Goal: Answer question/provide support

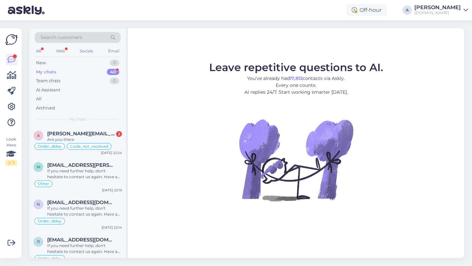
scroll to position [108, 0]
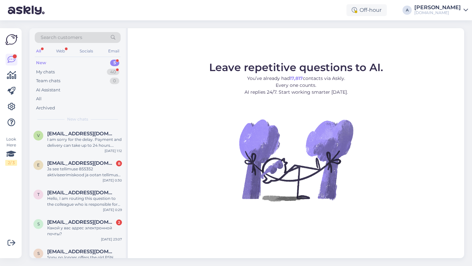
click at [95, 59] on div "New 5" at bounding box center [78, 62] width 86 height 9
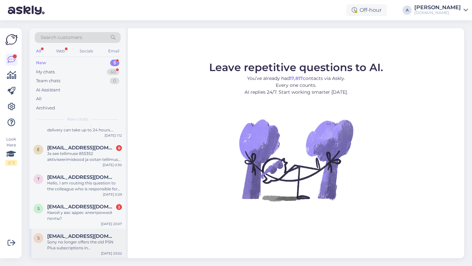
click at [92, 245] on div "Sony no longer offers the old PSN Plus subscriptions in Finland. You can only g…" at bounding box center [84, 245] width 75 height 12
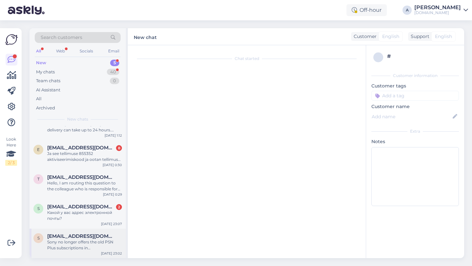
scroll to position [221, 0]
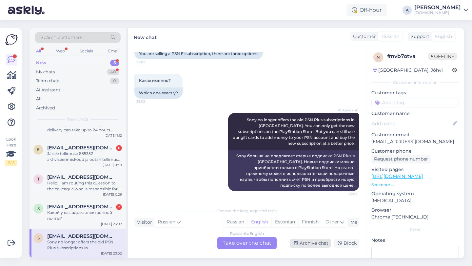
click at [314, 241] on div "Archive chat" at bounding box center [310, 243] width 41 height 9
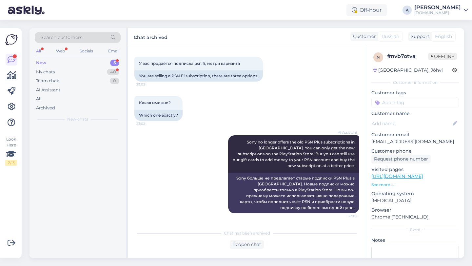
scroll to position [199, 0]
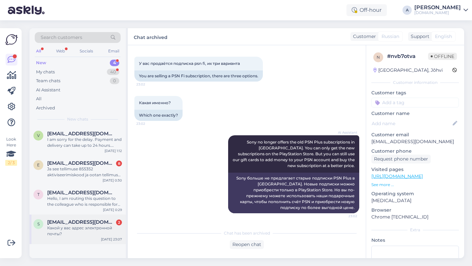
click at [89, 232] on div "Какой у вас адрес электронной почты?" at bounding box center [84, 231] width 75 height 12
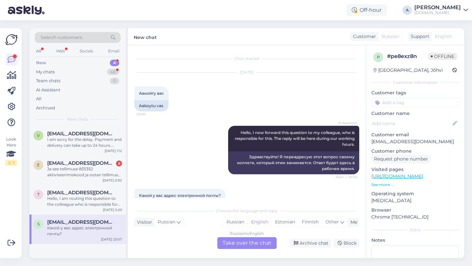
scroll to position [62, 0]
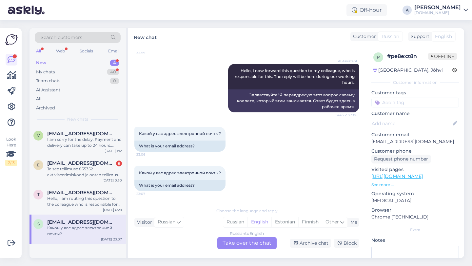
click at [242, 244] on div "Russian to English Take over the chat" at bounding box center [246, 243] width 59 height 12
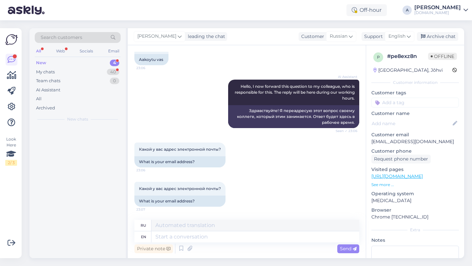
scroll to position [46, 0]
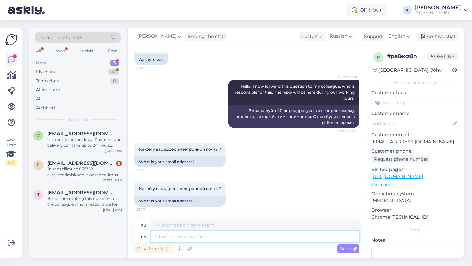
click at [217, 234] on textarea at bounding box center [255, 236] width 208 height 11
type textarea "Hey the"
type textarea "Привет"
type textarea "Hey there!"
type textarea "Привет!"
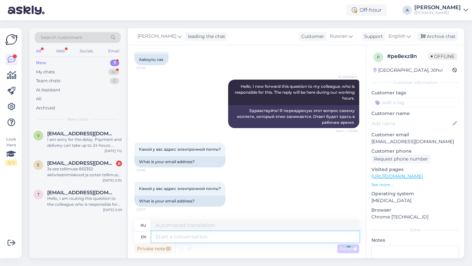
scroll to position [99, 0]
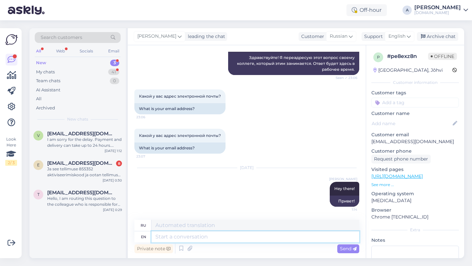
click at [212, 234] on textarea at bounding box center [255, 236] width 208 height 11
type textarea "Our em"
type textarea "Наш"
type textarea "Our email a"
type textarea "Наша электронная почта"
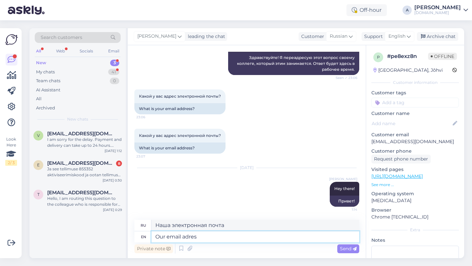
type textarea "Our email adress"
type textarea "Наш адрес электронной почты"
paste textarea "info@punktid.ee"
type textarea "Our email address is info@punktid.ee"
type textarea "Наш адрес электронной почты: info@punktid.ee"
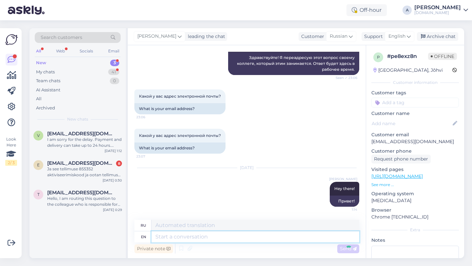
scroll to position [139, 0]
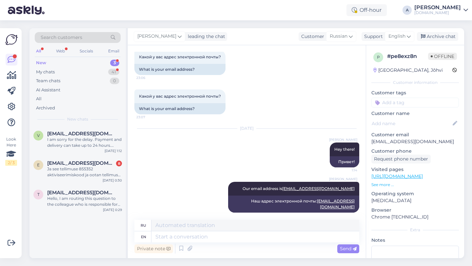
click at [398, 106] on input at bounding box center [414, 103] width 87 height 10
type input "other"
click at [403, 119] on span "Other" at bounding box center [405, 120] width 11 height 4
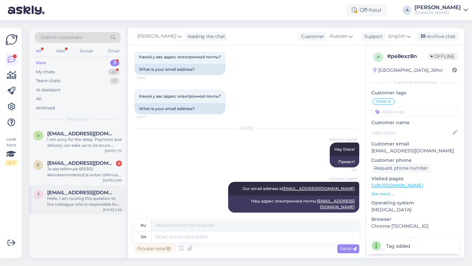
click at [83, 200] on div "Hello, I am routing this question to the colleague who is responsible for this …" at bounding box center [84, 202] width 75 height 12
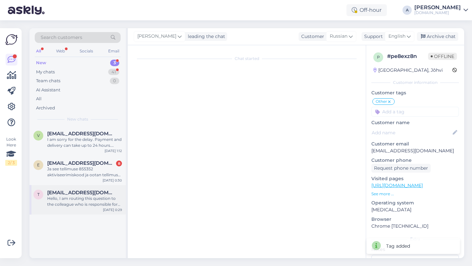
scroll to position [0, 0]
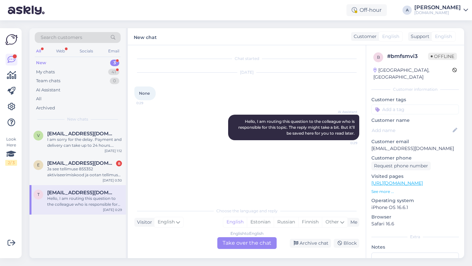
click at [87, 205] on div "Hello, I am routing this question to the colleague who is responsible for this …" at bounding box center [84, 202] width 75 height 12
click at [245, 244] on div "English to English Take over the chat" at bounding box center [246, 243] width 59 height 12
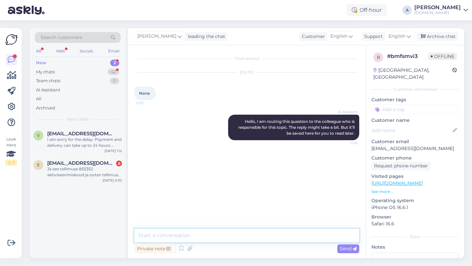
click at [210, 238] on textarea at bounding box center [246, 236] width 225 height 14
type textarea "Hey there!"
type textarea "Could you elaborate on your query?"
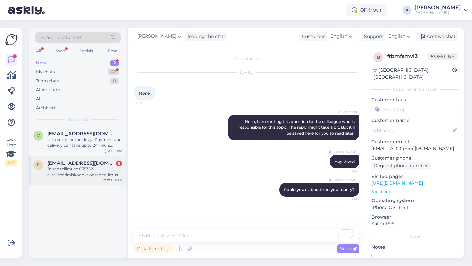
click at [74, 173] on div "Ja see tellimuse 855352 aktiviseerimiskood ja ootan tellimuse 855357 aktiviseer…" at bounding box center [84, 172] width 75 height 12
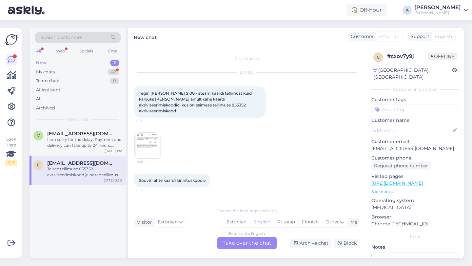
scroll to position [215, 0]
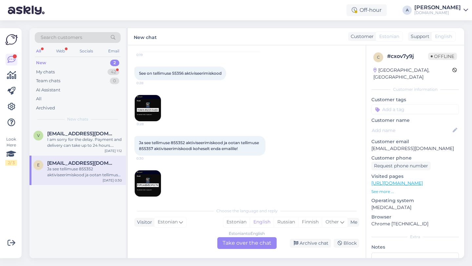
click at [233, 243] on div "Estonian to English Take over the chat" at bounding box center [246, 243] width 59 height 12
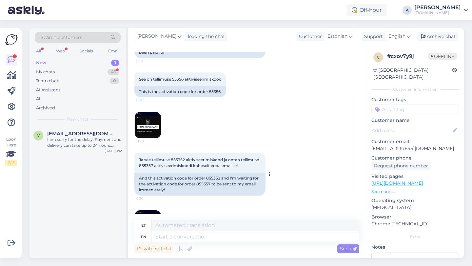
scroll to position [319, 0]
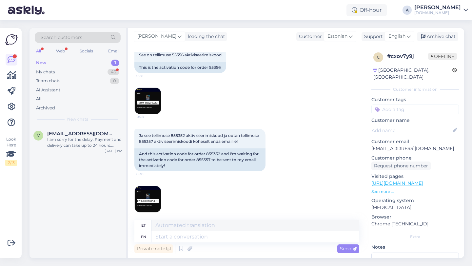
click at [151, 194] on img at bounding box center [148, 199] width 26 height 26
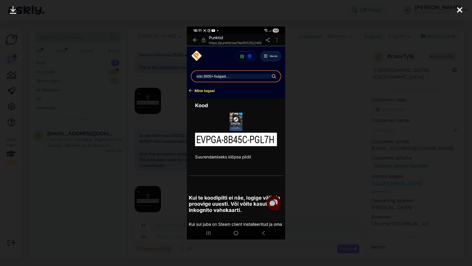
click at [460, 10] on icon at bounding box center [459, 10] width 5 height 9
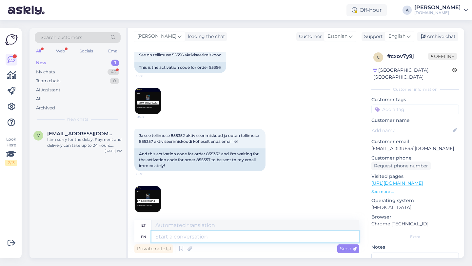
click at [191, 235] on textarea at bounding box center [255, 236] width 208 height 11
type textarea "Hey the"
type textarea "Hei"
type textarea "Hey there!"
type textarea "Tere!"
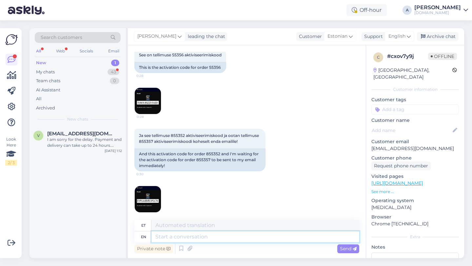
scroll to position [359, 0]
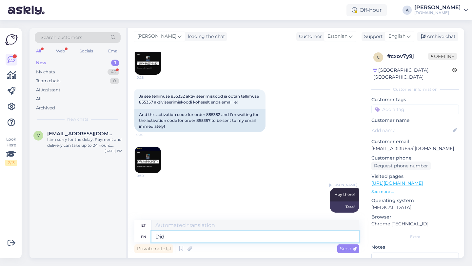
type textarea "Did y"
type textarea "Tegi"
type textarea "Did you"
type textarea "Kas sa"
type textarea "Did you have an"
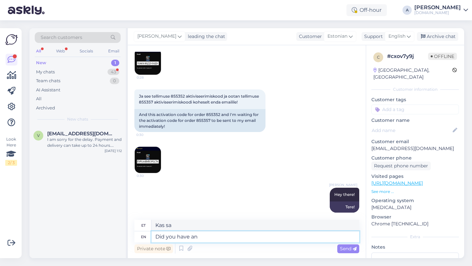
type textarea "Kas sul oli"
type textarea "Did you have an issue"
type textarea "Kas teil oli probleem"
type textarea "Did you have an issue with your co"
type textarea "Kas teil oli probleeme oma"
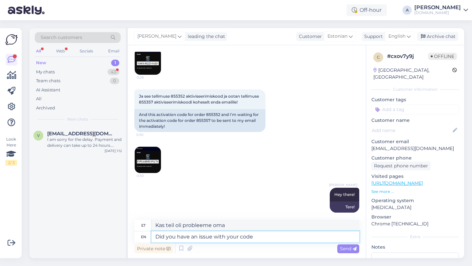
type textarea "Did you have an issue with your code?"
type textarea "Kas teil oli koodiga probleeme?"
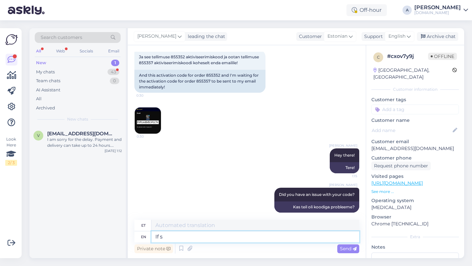
type textarea "If so"
type textarea "Kui"
type textarea "If so, c"
type textarea "Kui nii, siis"
type textarea "If so,"
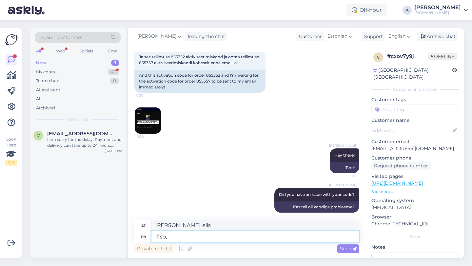
type textarea "Kui nii"
type textarea "If so, c"
type textarea "Kui nii, siis"
type textarea "If so, coul"
type textarea "Kui nii, siis võiks"
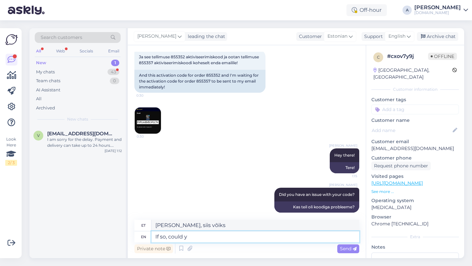
type textarea "If so, could yo"
type textarea "Kui nii, siis kas"
type textarea "If so, could you"
type textarea "Kui nii, siis kas sa saaksid"
type textarea "If so, could dud"
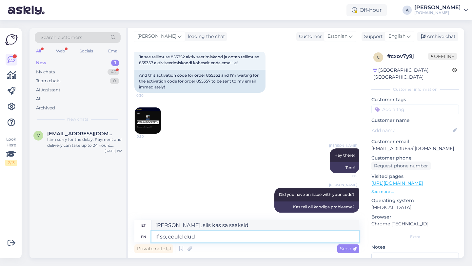
type textarea "Kui nii, siis kas"
type textarea "If so, could did you"
type textarea "Kui nii, siis oleks võinud"
type textarea "If so, could did you o"
type textarea "Kui nii, siis kas sa saaksid"
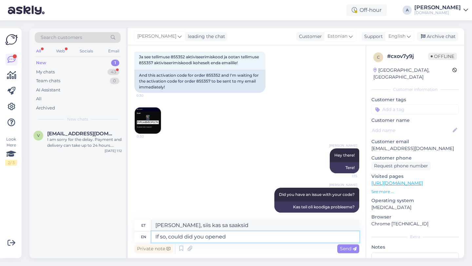
type textarea "If so, could did you opened"
type textarea "Kui nii, siis kas sa said avada?"
type textarea "If so, could did you opened a"
type textarea "Kui nii, siis kas sa said avada"
type textarea "If so, could did you opened a tic"
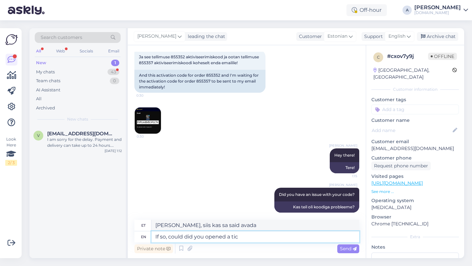
type textarea "Kui jah, siis kas sa said tici avada?"
type textarea "If so, could did you opened a ticket?"
type textarea "Kui jah, siis kas sa said pileti avada?"
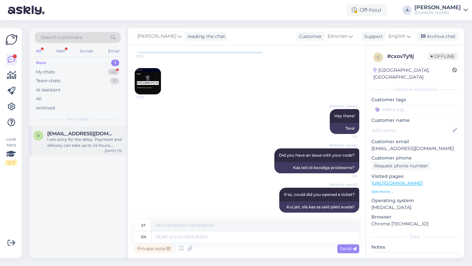
click at [97, 137] on div "I am sorry for the delay. Payment and delivery can take up to 24 hours. Please …" at bounding box center [84, 143] width 75 height 12
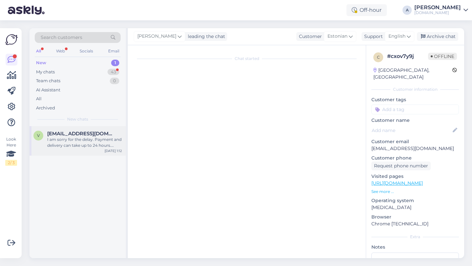
scroll to position [19, 0]
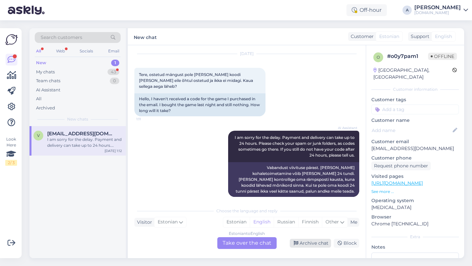
click at [319, 243] on div "Archive chat" at bounding box center [310, 243] width 41 height 9
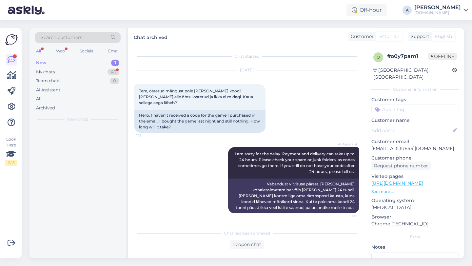
scroll to position [0, 0]
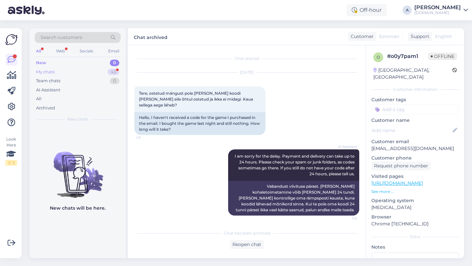
click at [116, 73] on div "43" at bounding box center [113, 72] width 12 height 7
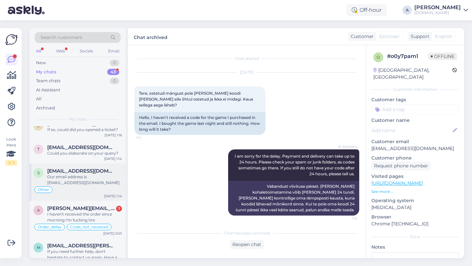
scroll to position [17, 0]
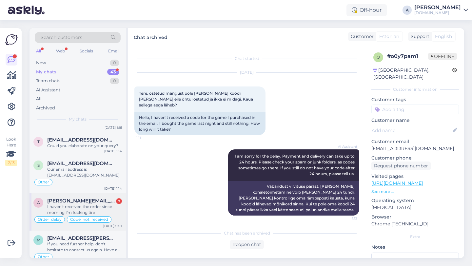
click at [82, 204] on div "I haven't received the order since morning I'm fucking tire" at bounding box center [84, 210] width 75 height 12
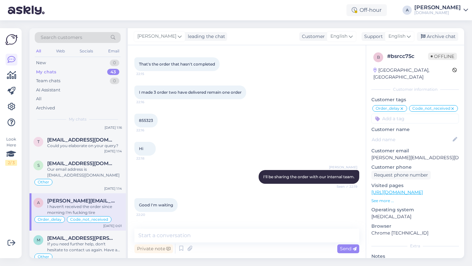
scroll to position [2892, 0]
drag, startPoint x: 153, startPoint y: 125, endPoint x: 137, endPoint y: 125, distance: 16.7
click at [137, 125] on div "855323 22:16" at bounding box center [145, 121] width 23 height 14
copy span "855323"
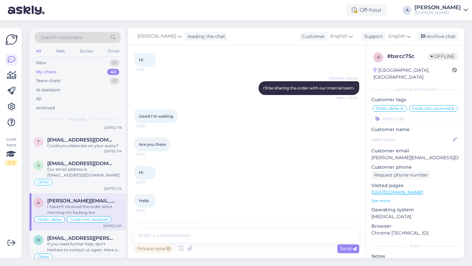
scroll to position [3077, 0]
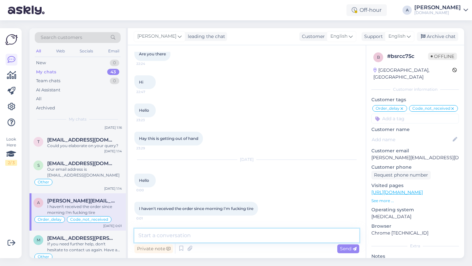
click at [213, 238] on textarea at bounding box center [246, 236] width 225 height 14
type textarea "We apologize for the delay."
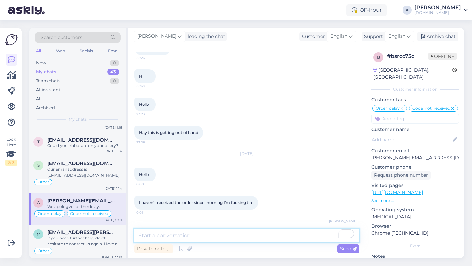
scroll to position [3106, 0]
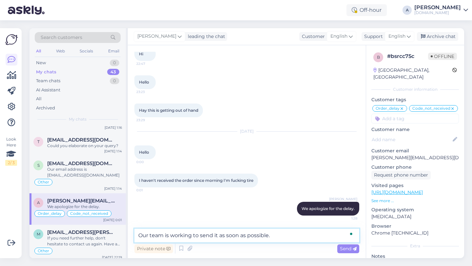
type textarea "Our team is working to send it as soon as possible."
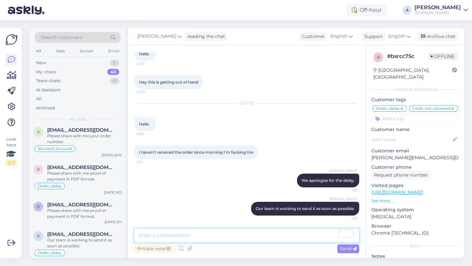
scroll to position [1364, 0]
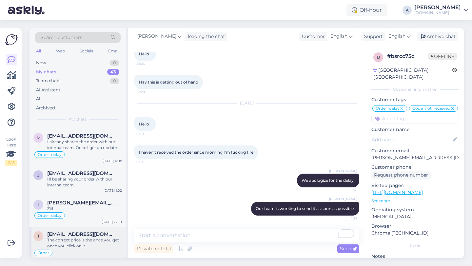
click at [82, 237] on div "The correct price is the once you get once you click on it." at bounding box center [84, 243] width 75 height 12
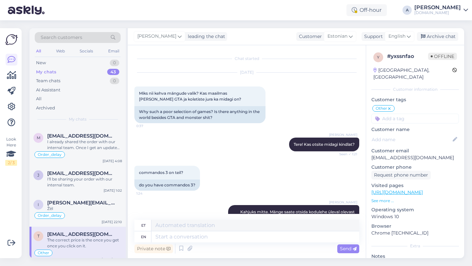
scroll to position [4113, 0]
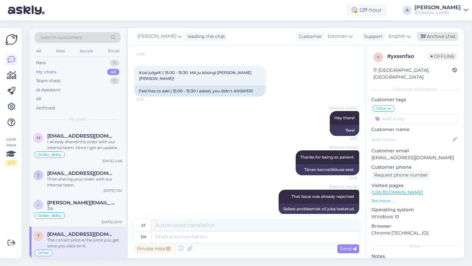
click at [446, 36] on div "Archive chat" at bounding box center [437, 36] width 41 height 9
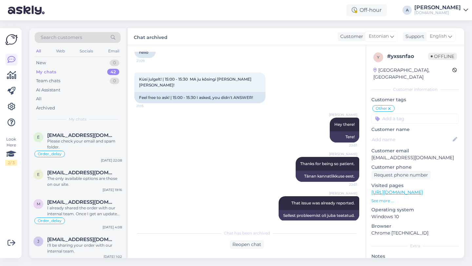
scroll to position [1327, 0]
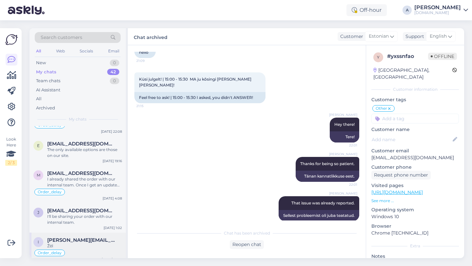
click at [87, 243] on div "Žēl" at bounding box center [84, 246] width 75 height 6
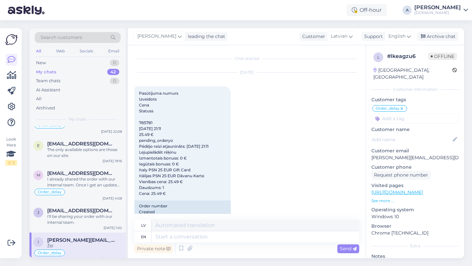
scroll to position [4086, 0]
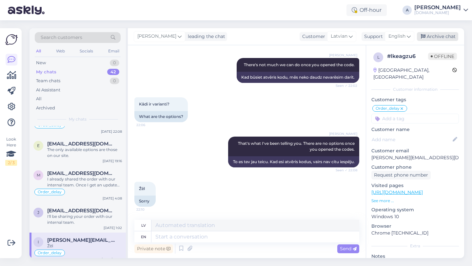
click at [448, 37] on div "Archive chat" at bounding box center [437, 36] width 41 height 9
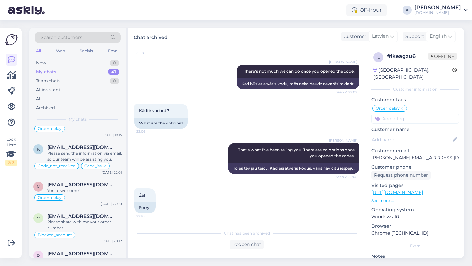
scroll to position [1295, 0]
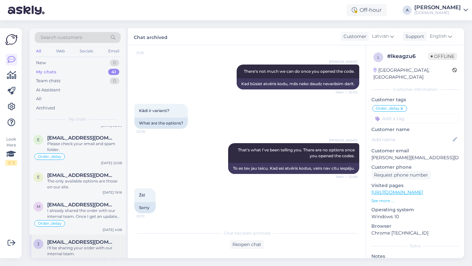
click at [84, 245] on div "I'll be sharing your order with our internal team." at bounding box center [84, 251] width 75 height 12
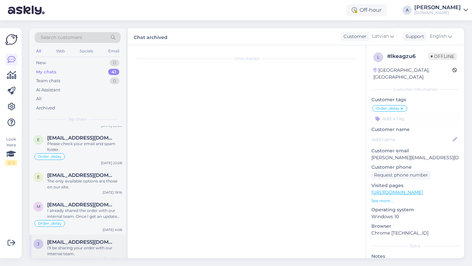
scroll to position [453, 0]
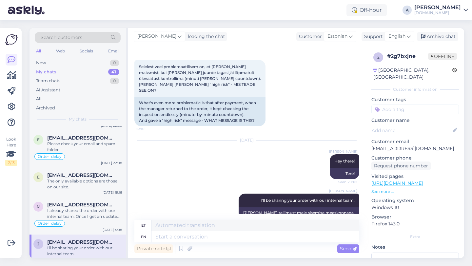
click at [393, 105] on input at bounding box center [414, 110] width 87 height 10
type input "orde"
click at [410, 125] on span "Order_delay" at bounding box center [415, 127] width 24 height 4
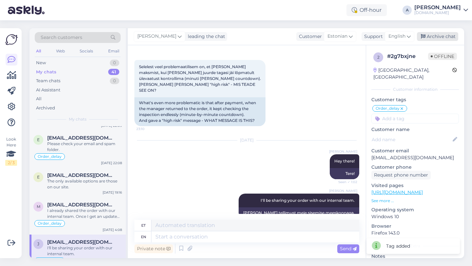
click at [431, 37] on div "Archive chat" at bounding box center [437, 36] width 41 height 9
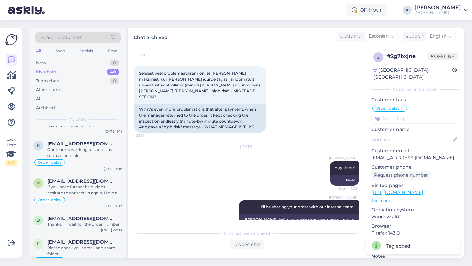
scroll to position [1266, 0]
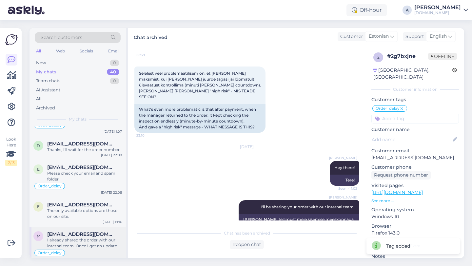
click at [91, 237] on div "I already shared the order with our internal team. Once I get an update from th…" at bounding box center [84, 243] width 75 height 12
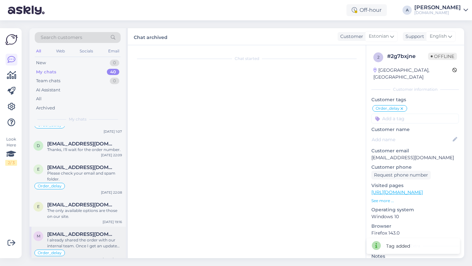
scroll to position [1000, 0]
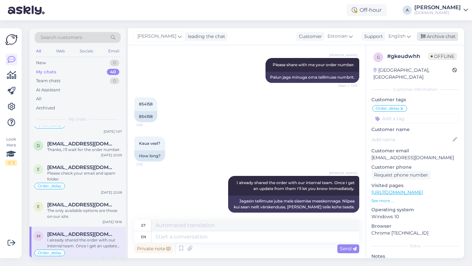
click at [437, 34] on div "Archive chat" at bounding box center [437, 36] width 41 height 9
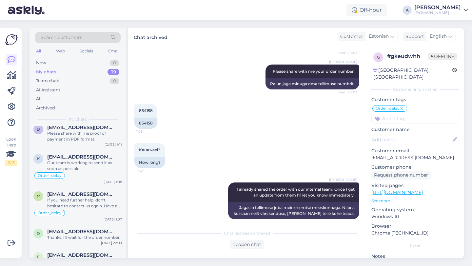
scroll to position [1228, 0]
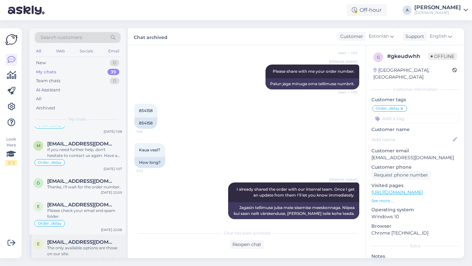
click at [75, 250] on div "The only available options are those on our site." at bounding box center [84, 251] width 75 height 12
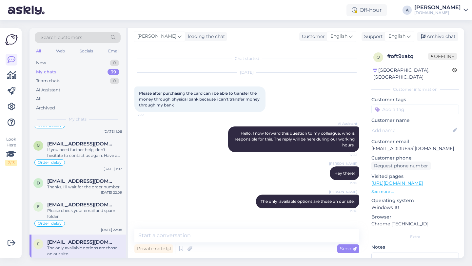
click at [413, 105] on input at bounding box center [414, 110] width 87 height 10
type input "other"
click at [407, 125] on span "Other" at bounding box center [405, 127] width 11 height 4
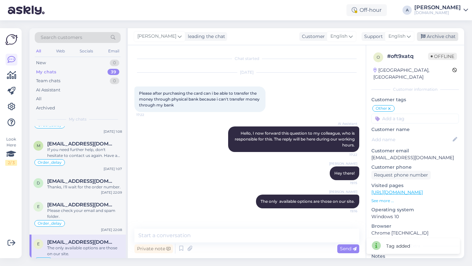
click at [442, 33] on div "Archive chat" at bounding box center [437, 36] width 41 height 9
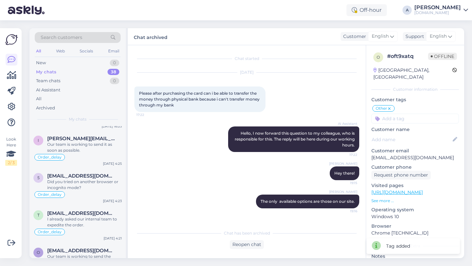
scroll to position [1199, 0]
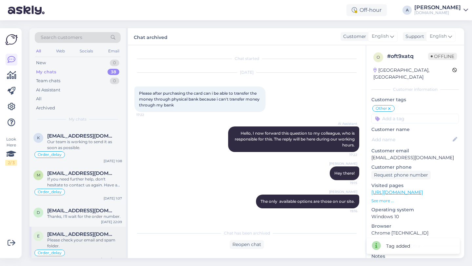
click at [63, 237] on div "Please check your email and spam folder." at bounding box center [84, 243] width 75 height 12
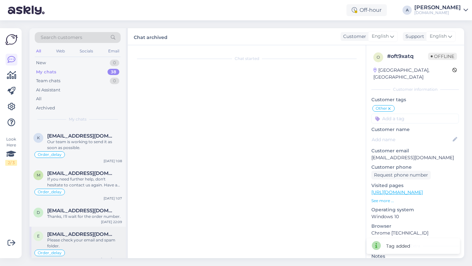
scroll to position [5246, 0]
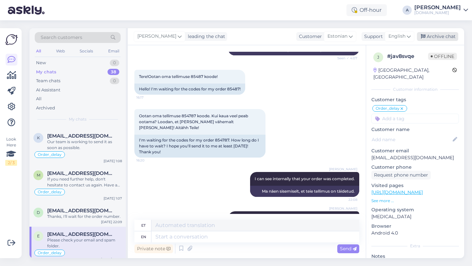
click at [445, 37] on div "Archive chat" at bounding box center [437, 36] width 41 height 9
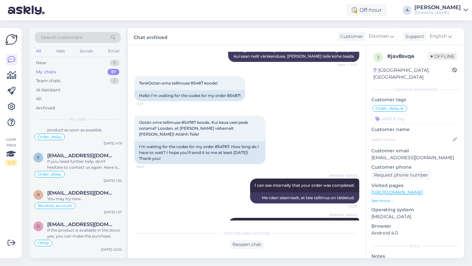
scroll to position [1162, 0]
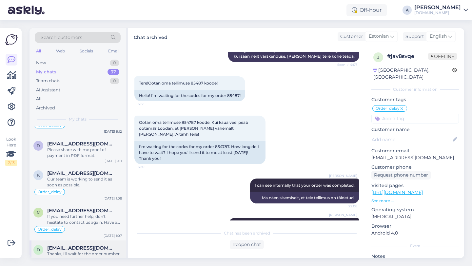
click at [88, 245] on span "[EMAIL_ADDRESS][DOMAIN_NAME]" at bounding box center [81, 248] width 68 height 6
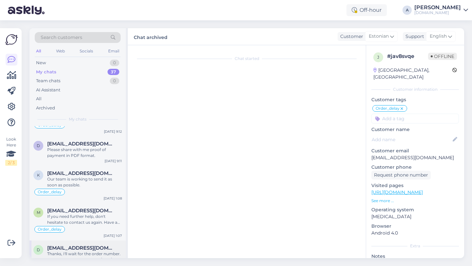
scroll to position [0, 0]
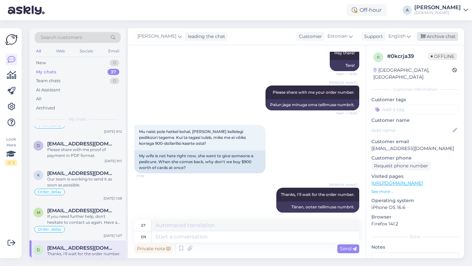
click at [424, 39] on icon at bounding box center [423, 36] width 5 height 5
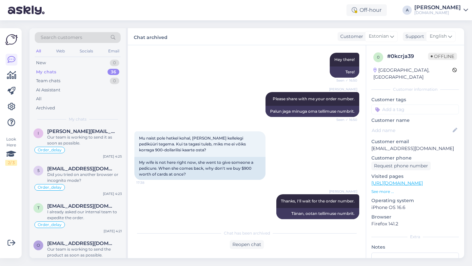
scroll to position [1138, 0]
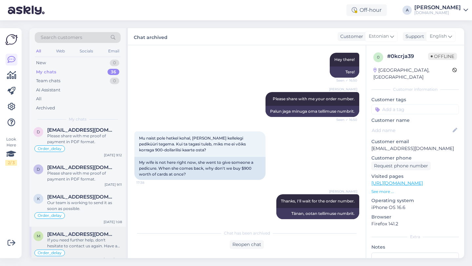
click at [85, 239] on div "If you need further help, don't hesitate to contact us again. Have a great day!" at bounding box center [84, 243] width 75 height 12
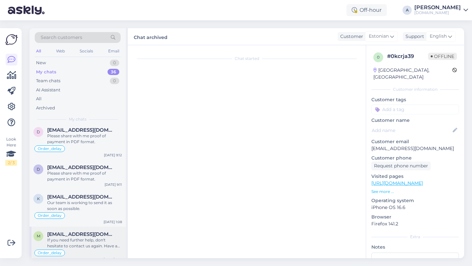
scroll to position [1198, 0]
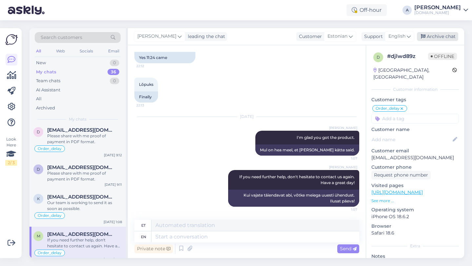
click at [429, 40] on div "Archive chat" at bounding box center [437, 36] width 41 height 9
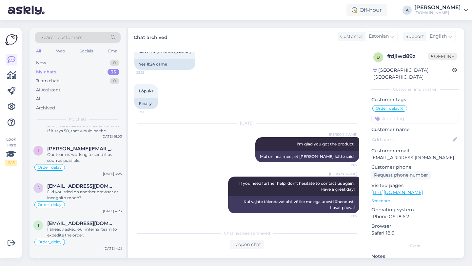
scroll to position [1101, 0]
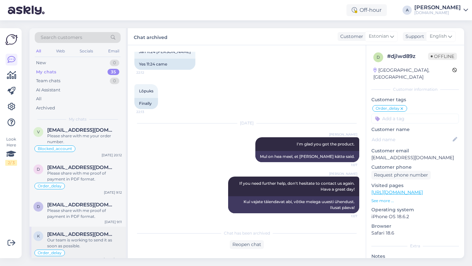
click at [64, 237] on div "Our team is working to send it as soon as possible." at bounding box center [84, 243] width 75 height 12
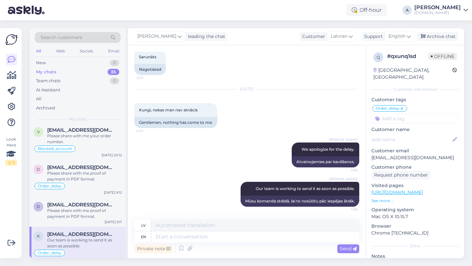
click at [434, 41] on div "Alfredo leading the chat Customer Latvian Support English Archive chat" at bounding box center [296, 36] width 336 height 17
click at [433, 34] on div "Archive chat" at bounding box center [437, 36] width 41 height 9
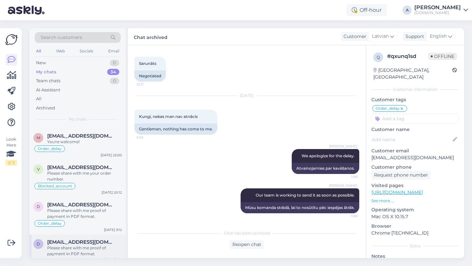
click at [72, 239] on span "[EMAIL_ADDRESS][DOMAIN_NAME]" at bounding box center [81, 242] width 68 height 6
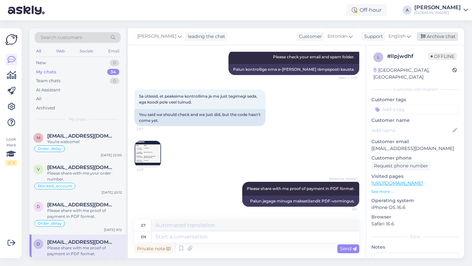
click at [432, 34] on div "Archive chat" at bounding box center [437, 36] width 41 height 9
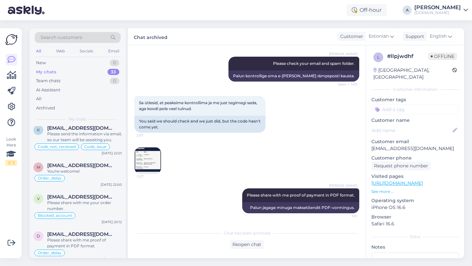
click at [73, 231] on span "[EMAIL_ADDRESS][DOMAIN_NAME]" at bounding box center [81, 234] width 68 height 6
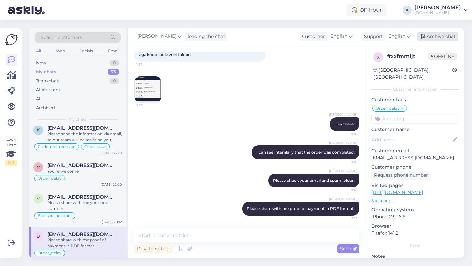
click at [434, 35] on div "Archive chat" at bounding box center [437, 36] width 41 height 9
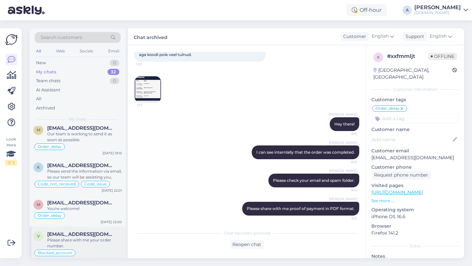
click at [65, 237] on div "Please share with me your order number." at bounding box center [84, 243] width 75 height 12
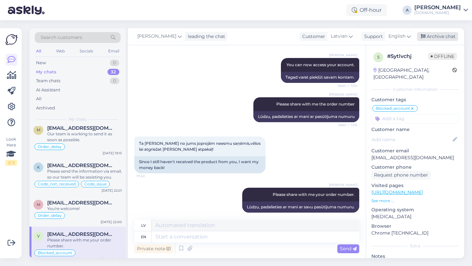
click at [438, 35] on div "Archive chat" at bounding box center [437, 36] width 41 height 9
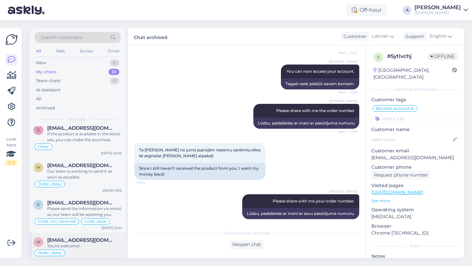
click at [83, 237] on span "[EMAIL_ADDRESS][DOMAIN_NAME]" at bounding box center [81, 240] width 68 height 6
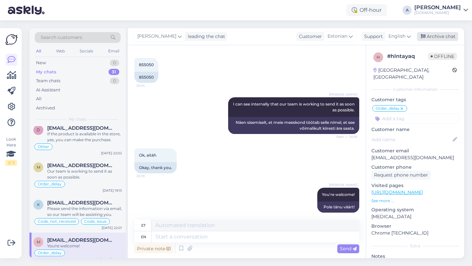
click at [446, 37] on div "Archive chat" at bounding box center [437, 36] width 41 height 9
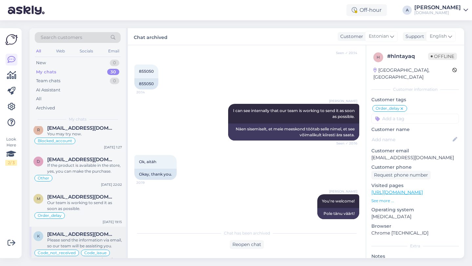
click at [94, 231] on span "[EMAIL_ADDRESS][DOMAIN_NAME]" at bounding box center [81, 234] width 68 height 6
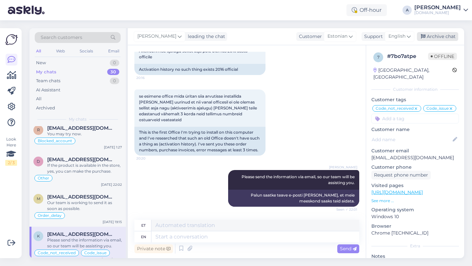
click at [435, 37] on div "Archive chat" at bounding box center [437, 36] width 41 height 9
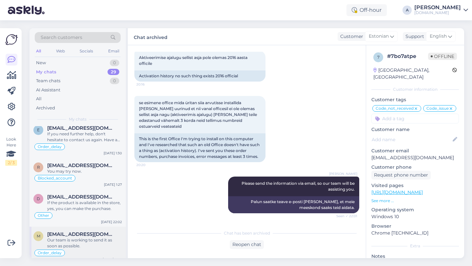
click at [93, 231] on span "[EMAIL_ADDRESS][DOMAIN_NAME]" at bounding box center [81, 234] width 68 height 6
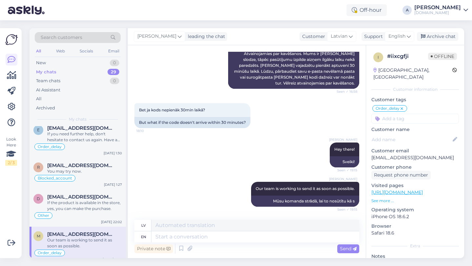
click at [432, 31] on div "Alfredo leading the chat Customer Latvian Support English Archive chat" at bounding box center [296, 36] width 336 height 17
click at [432, 33] on div "Archive chat" at bounding box center [437, 36] width 41 height 9
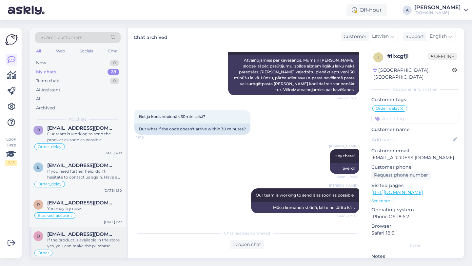
click at [85, 231] on span "[EMAIL_ADDRESS][DOMAIN_NAME]" at bounding box center [81, 234] width 68 height 6
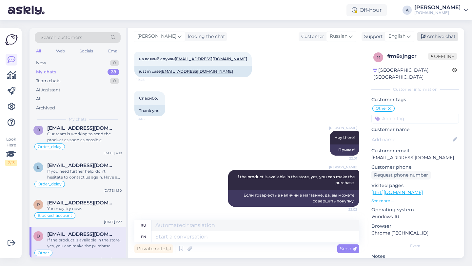
click at [440, 35] on div "Archive chat" at bounding box center [437, 36] width 41 height 9
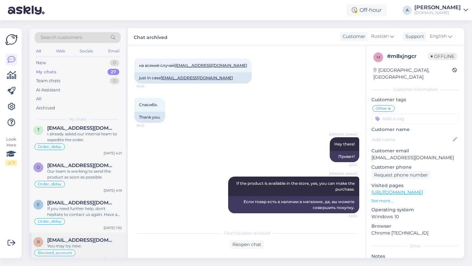
click at [92, 237] on div "[EMAIL_ADDRESS][DOMAIN_NAME]" at bounding box center [84, 240] width 75 height 6
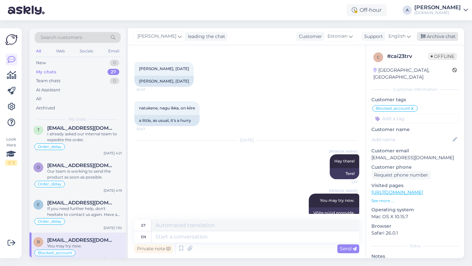
click at [443, 39] on div "Archive chat" at bounding box center [437, 36] width 41 height 9
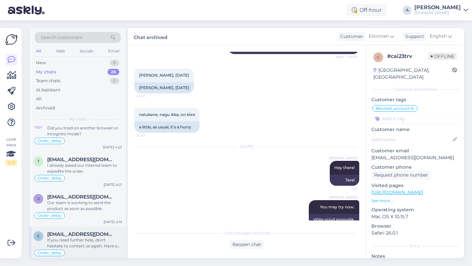
click at [93, 237] on div "If you need further help, don't hesitate to contact us again. Have a great day!" at bounding box center [84, 243] width 75 height 12
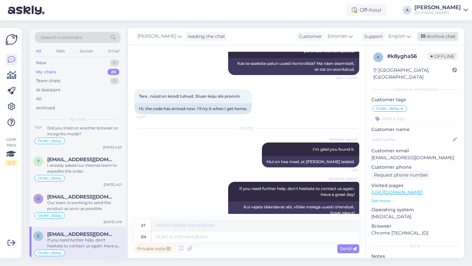
click at [435, 36] on div "Archive chat" at bounding box center [437, 36] width 41 height 9
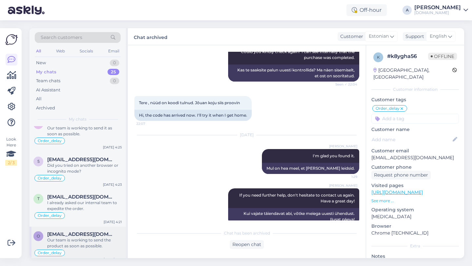
click at [79, 249] on div "Order_delay" at bounding box center [77, 253] width 88 height 8
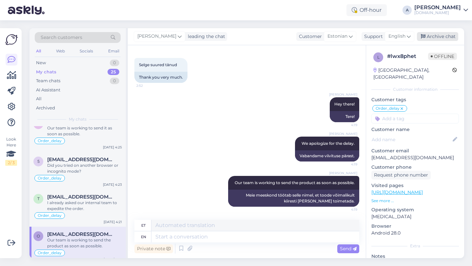
click at [430, 34] on div "Archive chat" at bounding box center [437, 36] width 41 height 9
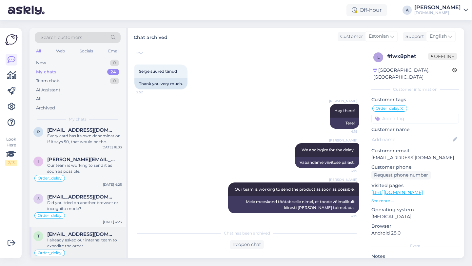
click at [69, 239] on div "I already asked our internal team to expedite the order." at bounding box center [84, 243] width 75 height 12
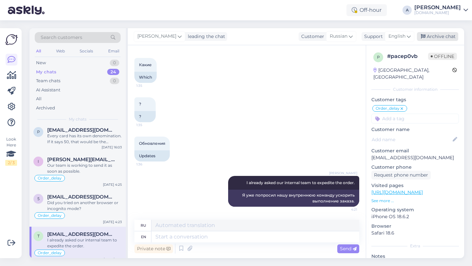
click at [442, 35] on div "Archive chat" at bounding box center [437, 36] width 41 height 9
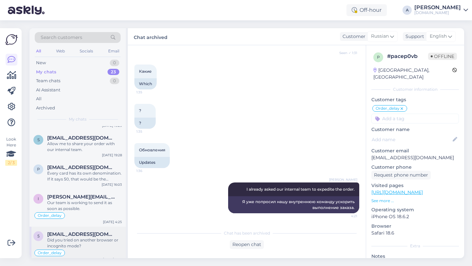
click at [79, 231] on span "[EMAIL_ADDRESS][DOMAIN_NAME]" at bounding box center [81, 234] width 68 height 6
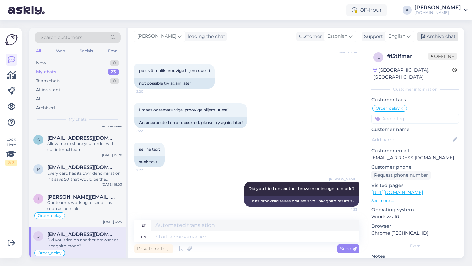
click at [441, 36] on div "Archive chat" at bounding box center [437, 36] width 41 height 9
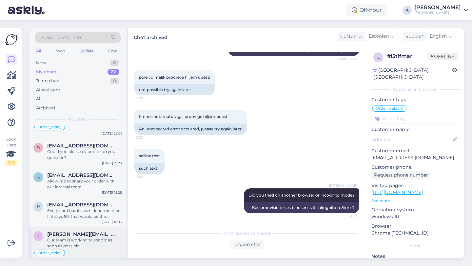
click at [82, 240] on div "Our team is working to send it as soon as possible." at bounding box center [84, 243] width 75 height 12
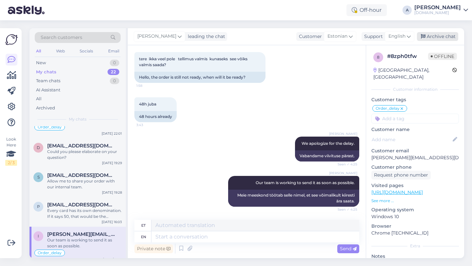
click at [452, 33] on div "Archive chat" at bounding box center [437, 36] width 41 height 9
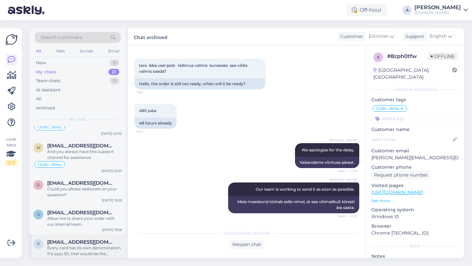
click at [99, 245] on div "Every card has its own denomination. If it says 50, that would be the amount fo…" at bounding box center [84, 251] width 75 height 12
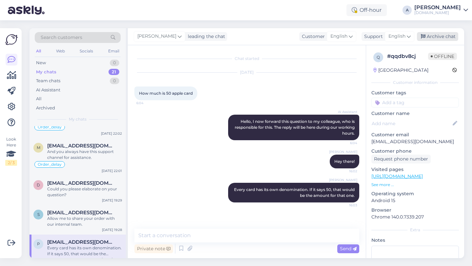
click at [443, 36] on div "Archive chat" at bounding box center [437, 36] width 41 height 9
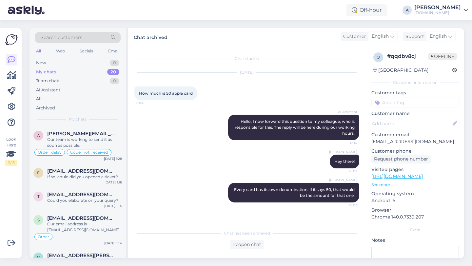
click at [391, 104] on input at bounding box center [414, 103] width 87 height 10
type input "other"
click at [406, 117] on div "Other" at bounding box center [405, 120] width 18 height 7
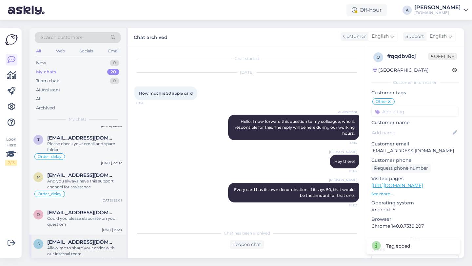
click at [87, 245] on div "Allow me to share your order with our internal team." at bounding box center [84, 251] width 75 height 12
